Goal: Task Accomplishment & Management: Manage account settings

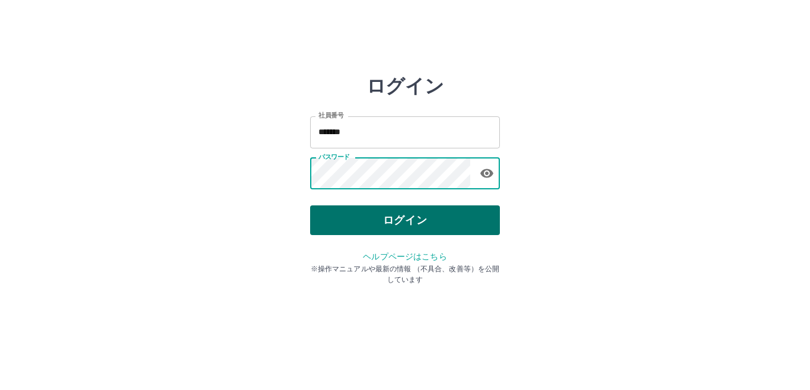
click at [366, 209] on button "ログイン" at bounding box center [405, 220] width 190 height 30
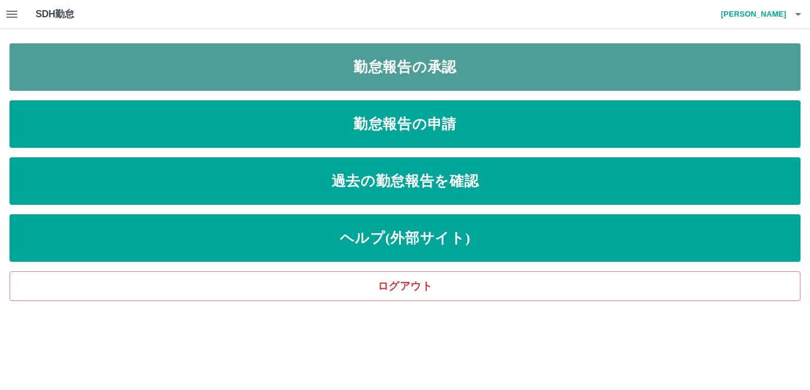
click at [275, 87] on link "勤怠報告の承認" at bounding box center [404, 66] width 791 height 47
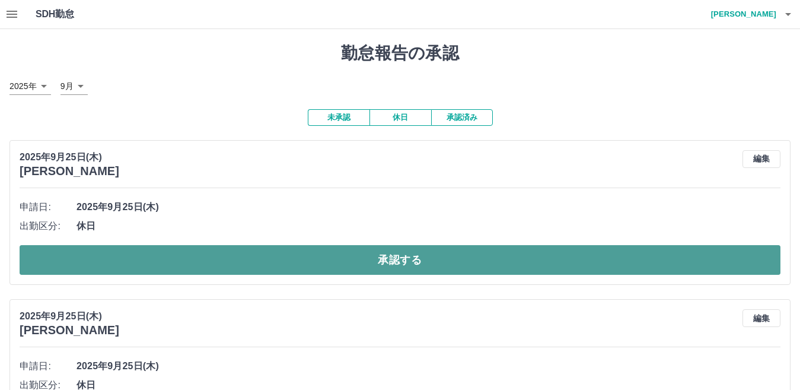
click at [247, 259] on button "承認する" at bounding box center [400, 260] width 761 height 30
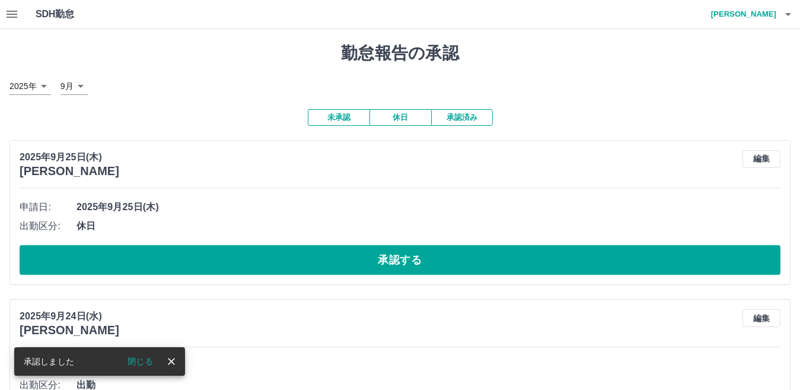
click at [247, 259] on button "承認する" at bounding box center [400, 260] width 761 height 30
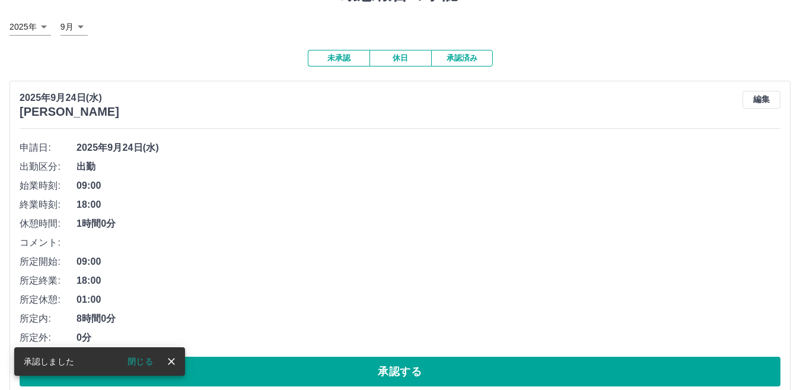
scroll to position [119, 0]
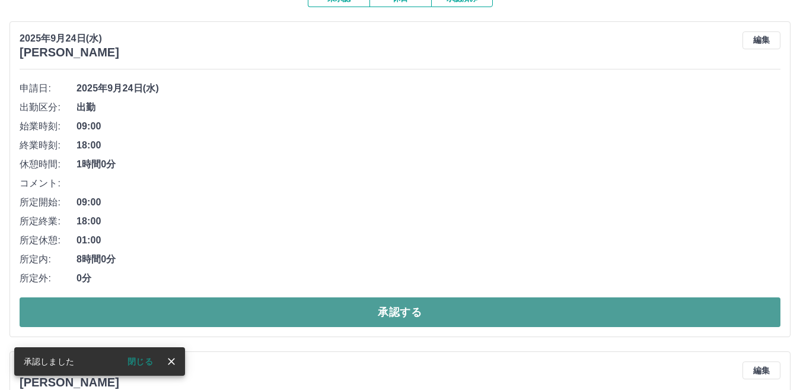
click at [280, 307] on button "承認する" at bounding box center [400, 312] width 761 height 30
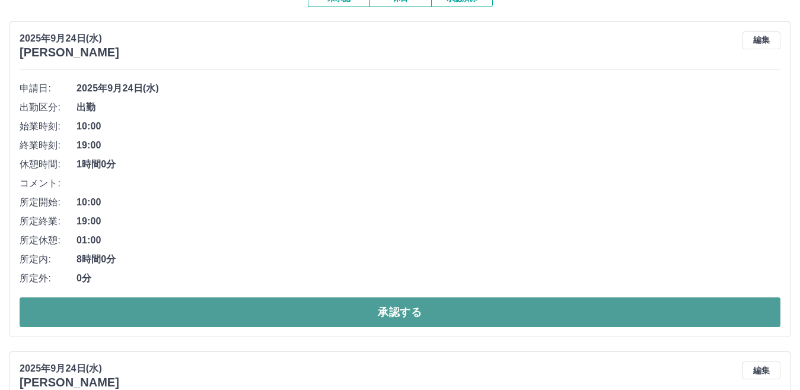
click at [257, 302] on button "承認する" at bounding box center [400, 312] width 761 height 30
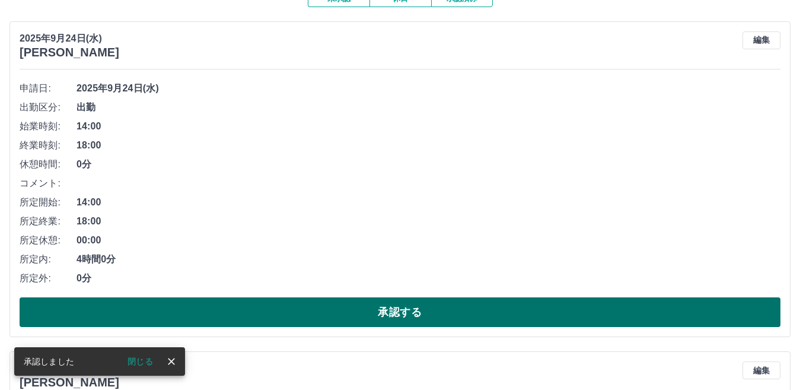
click at [280, 307] on button "承認する" at bounding box center [400, 312] width 761 height 30
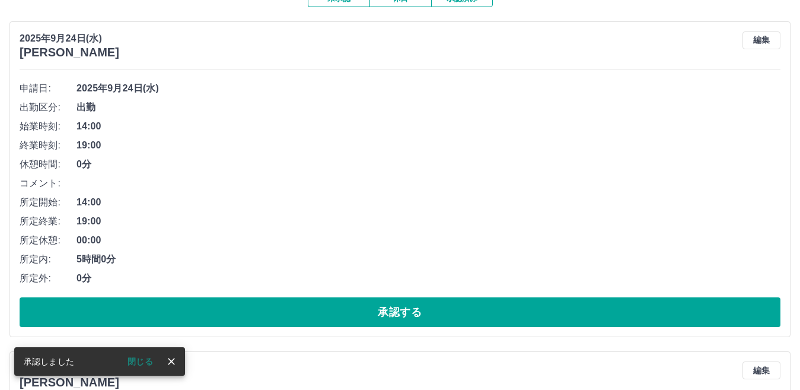
click at [285, 297] on div "申請日: [DATE] 出勤区分: 出勤 始業時刻: 14:00 終業時刻: 19:00 休憩時間: 0分 コメント: 所定開始: 14:00 所定終業: 1…" at bounding box center [400, 203] width 761 height 248
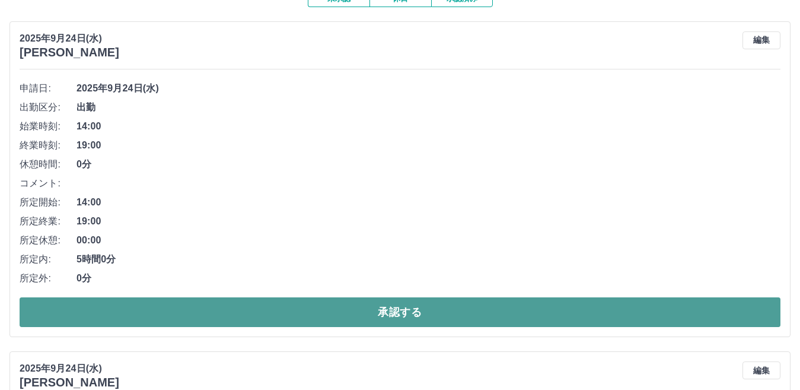
click at [285, 302] on button "承認する" at bounding box center [400, 312] width 761 height 30
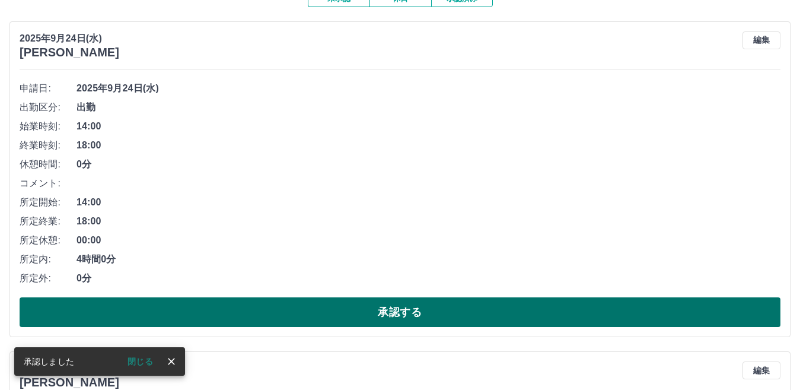
click at [281, 317] on button "承認する" at bounding box center [400, 312] width 761 height 30
click at [282, 312] on button "承認する" at bounding box center [400, 312] width 761 height 30
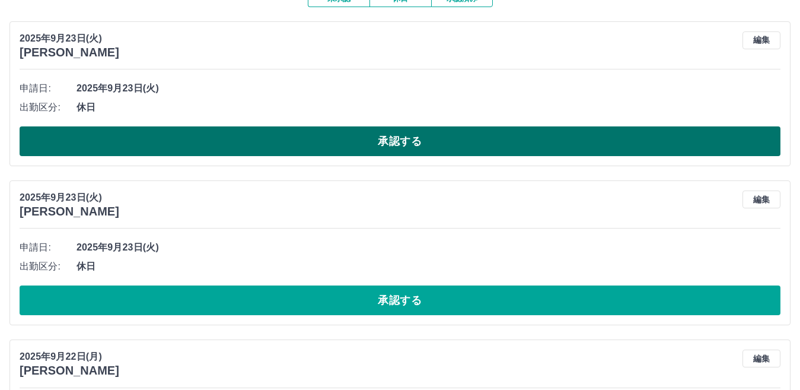
click at [306, 147] on button "承認する" at bounding box center [400, 141] width 761 height 30
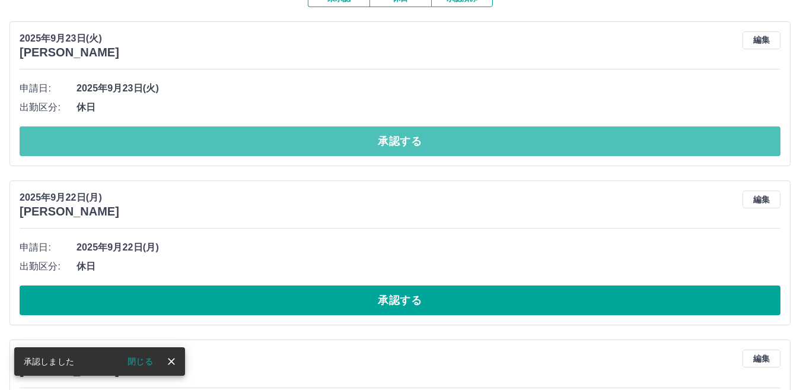
click at [306, 147] on button "承認する" at bounding box center [400, 141] width 761 height 30
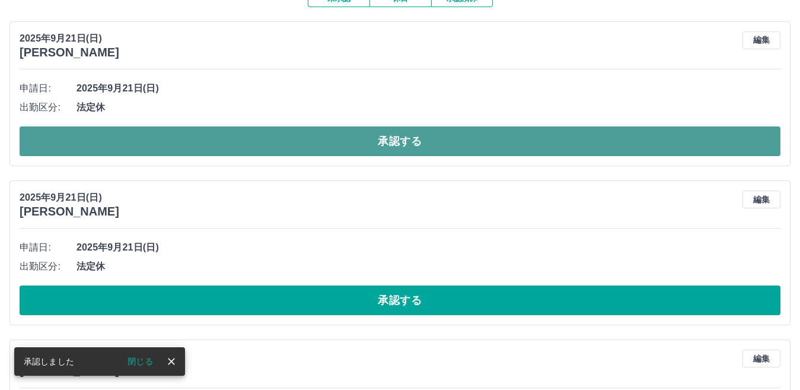
click at [306, 140] on button "承認する" at bounding box center [400, 141] width 761 height 30
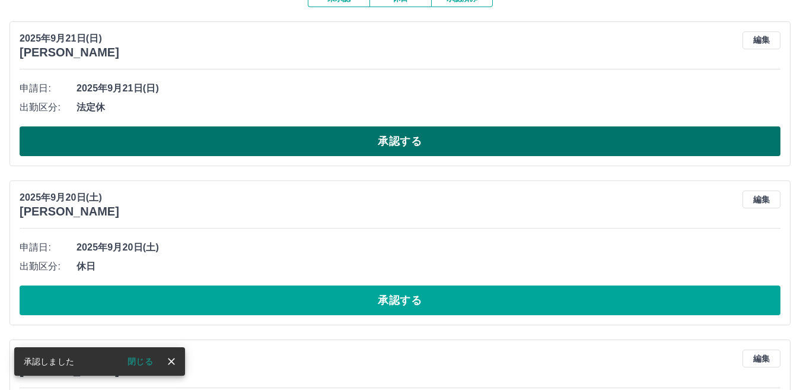
click at [306, 139] on button "承認する" at bounding box center [400, 141] width 761 height 30
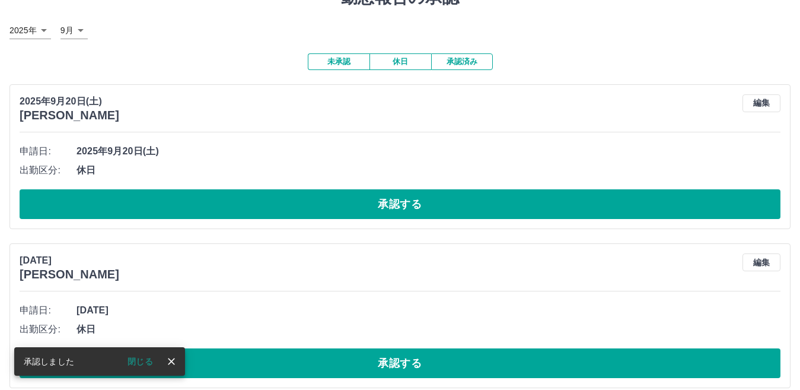
scroll to position [0, 0]
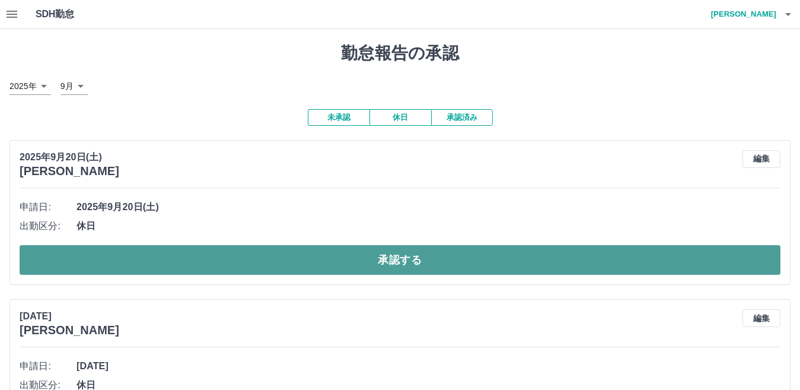
click at [282, 258] on button "承認する" at bounding box center [400, 260] width 761 height 30
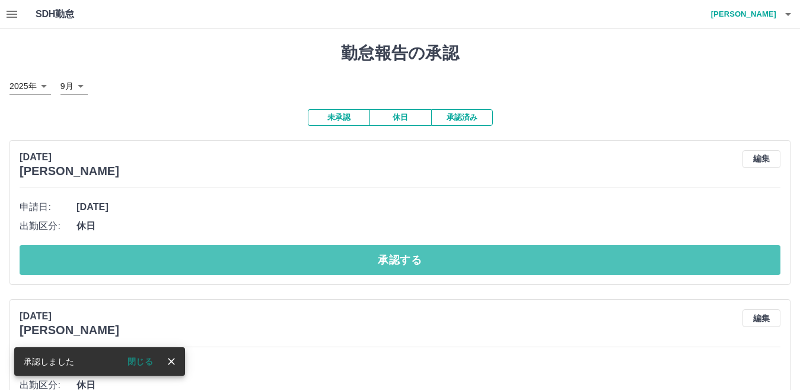
click at [282, 258] on button "承認する" at bounding box center [400, 260] width 761 height 30
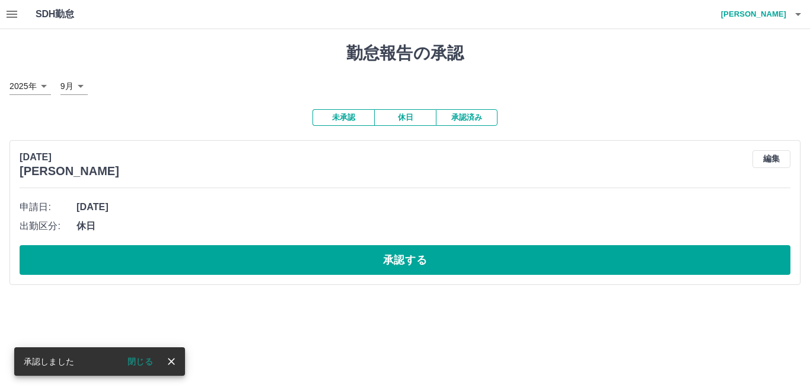
click at [282, 258] on button "承認する" at bounding box center [405, 260] width 771 height 30
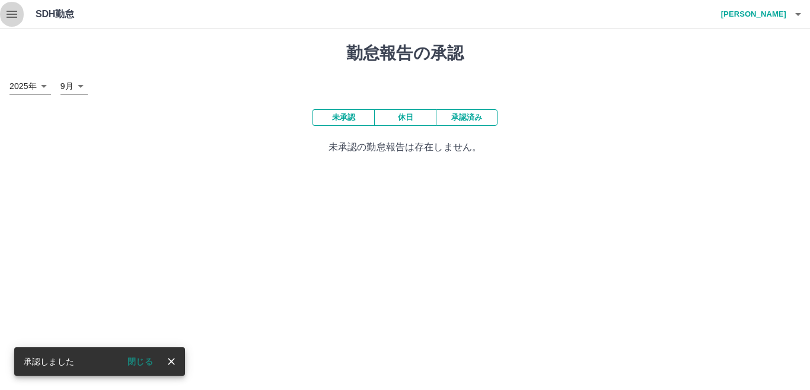
click at [4, 9] on button "button" at bounding box center [12, 14] width 24 height 28
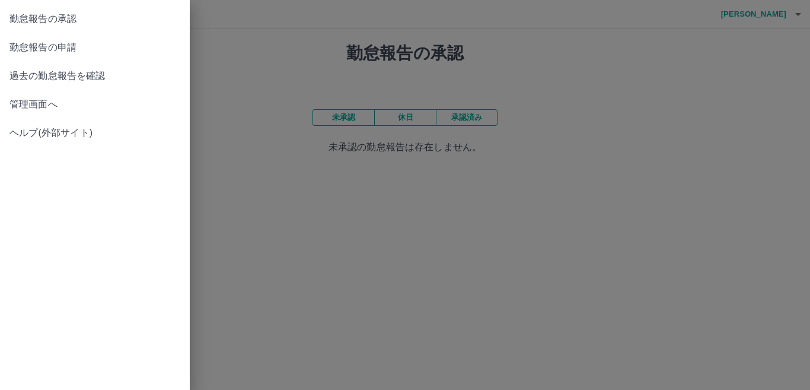
click at [51, 103] on span "管理画面へ" at bounding box center [94, 104] width 171 height 14
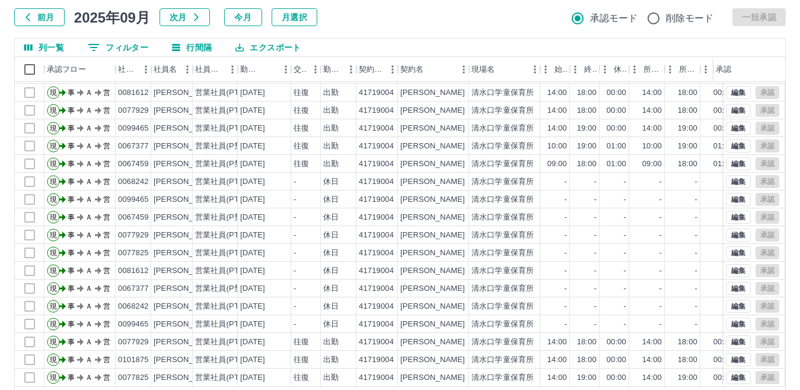
scroll to position [112, 0]
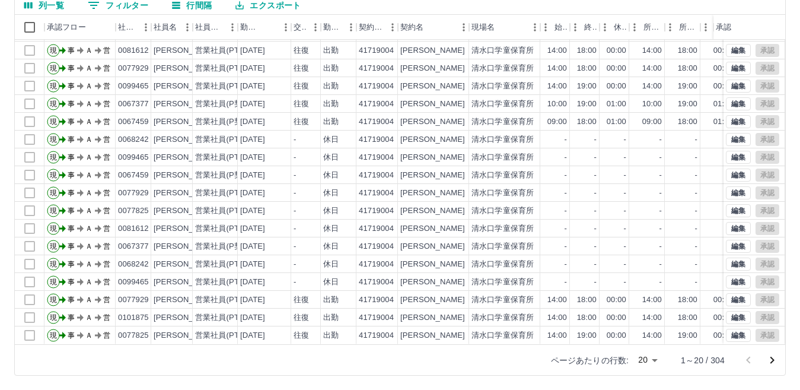
click at [651, 359] on body "SDH勤怠 [PERSON_NAME] 勤務実績承認 前月 [DATE] 次月 今月 月選択 承認モード 削除モード 一括承認 列一覧 0 フィルター 行間隔…" at bounding box center [400, 138] width 800 height 501
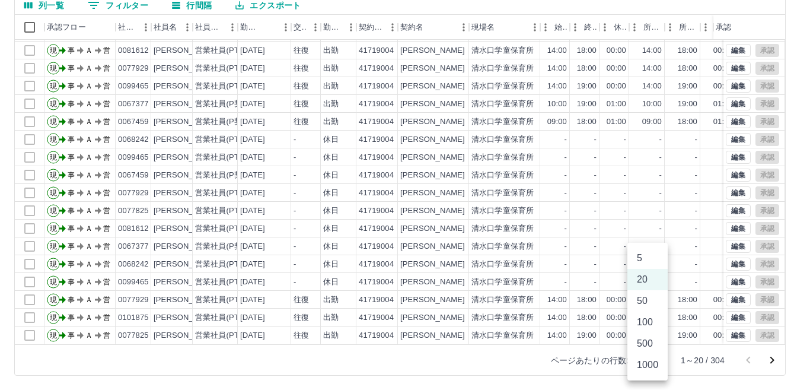
click at [647, 324] on li "100" at bounding box center [648, 321] width 40 height 21
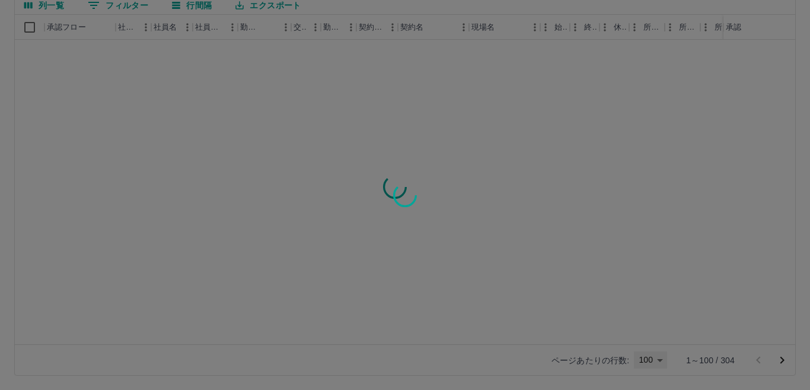
type input "***"
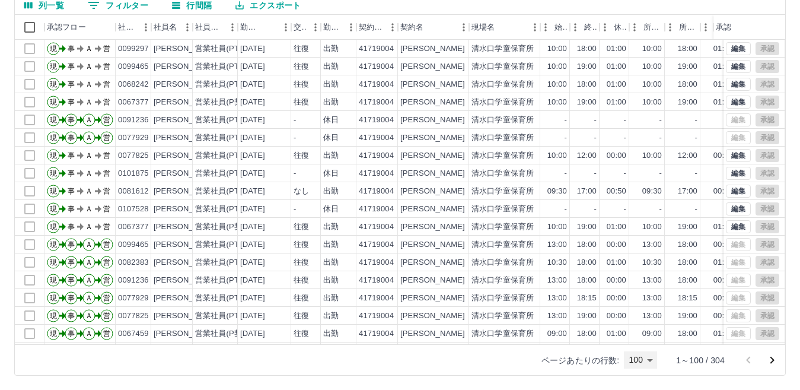
scroll to position [949, 0]
